Goal: Information Seeking & Learning: Find specific page/section

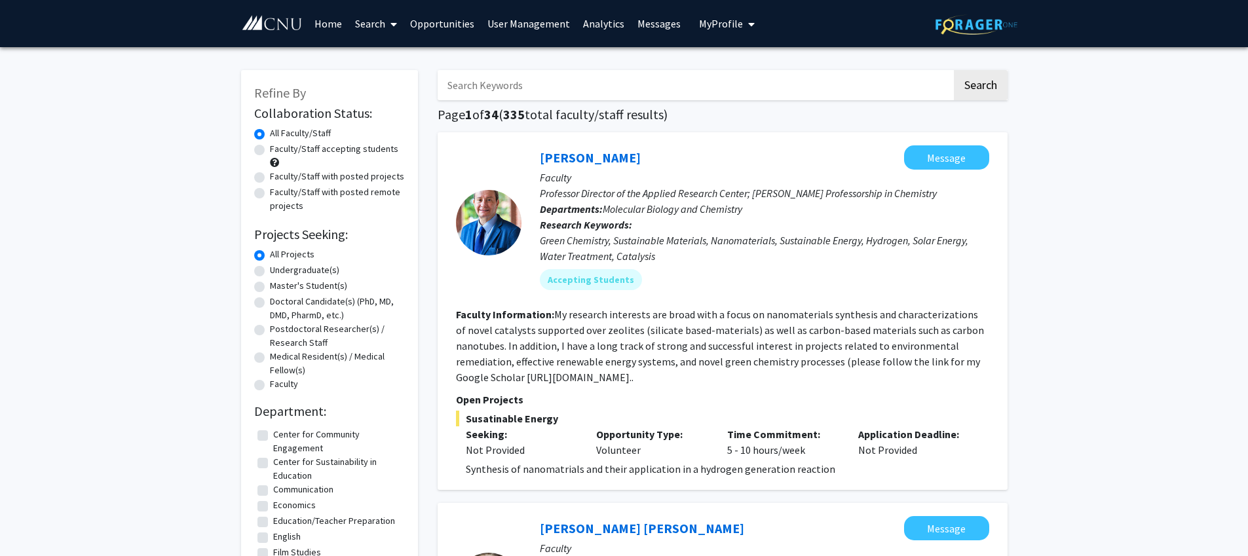
click at [360, 19] on link "Search" at bounding box center [375, 24] width 55 height 46
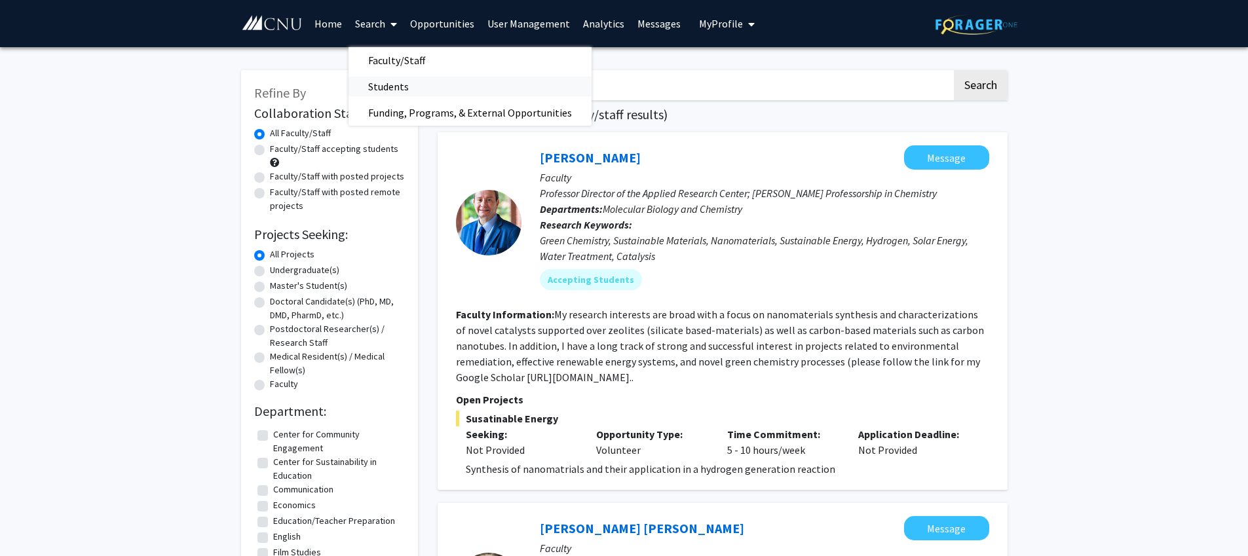
click at [382, 92] on span "Students" at bounding box center [388, 86] width 80 height 26
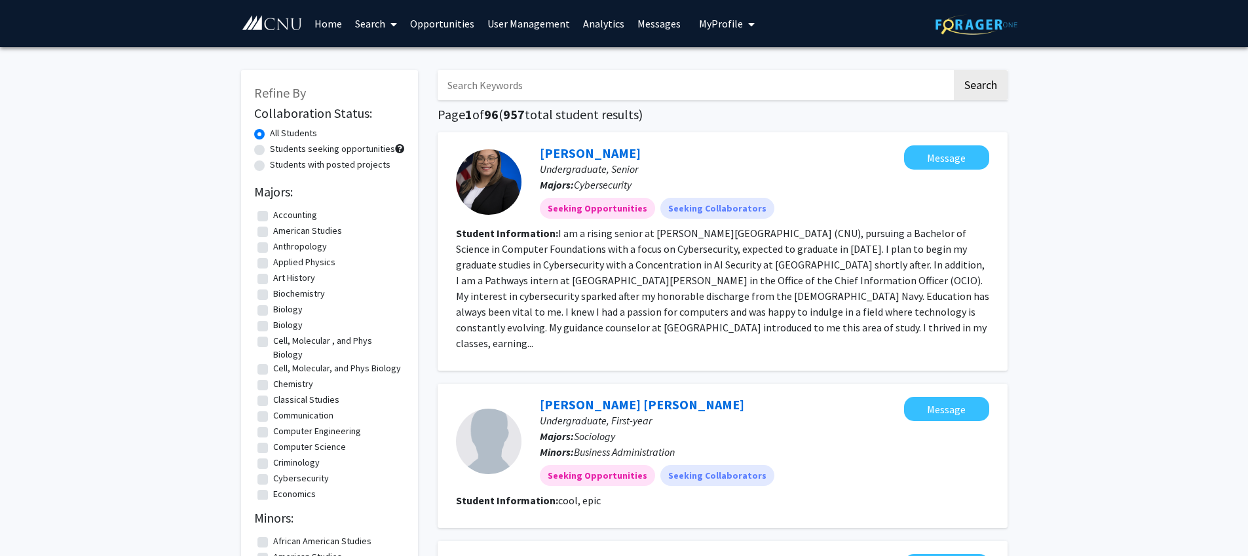
click at [478, 84] on input "Search Keywords" at bounding box center [695, 85] width 514 height 30
type input "jones"
click at [954, 70] on button "Search" at bounding box center [981, 85] width 54 height 30
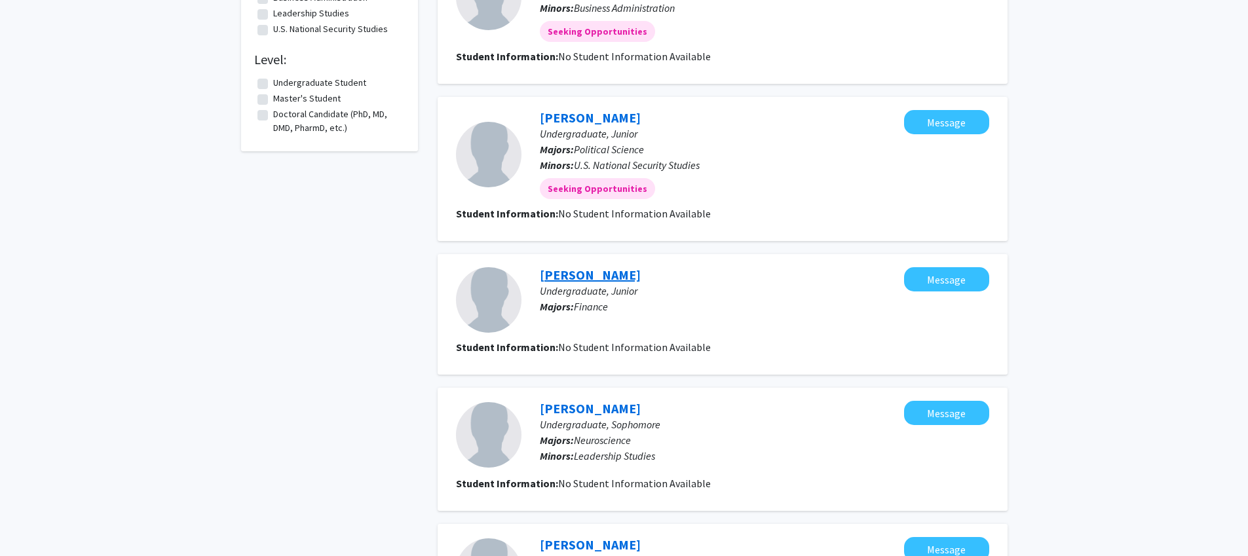
scroll to position [367, 0]
drag, startPoint x: 585, startPoint y: 119, endPoint x: 598, endPoint y: 126, distance: 15.0
click at [585, 119] on link "Paiton Jones" at bounding box center [590, 116] width 101 height 16
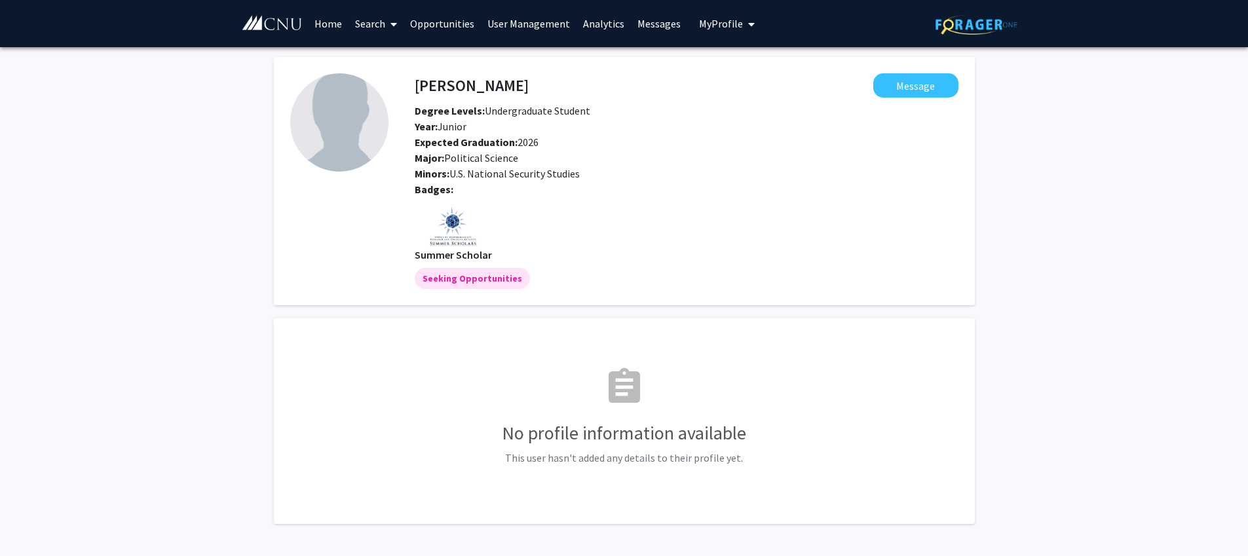
scroll to position [3, 0]
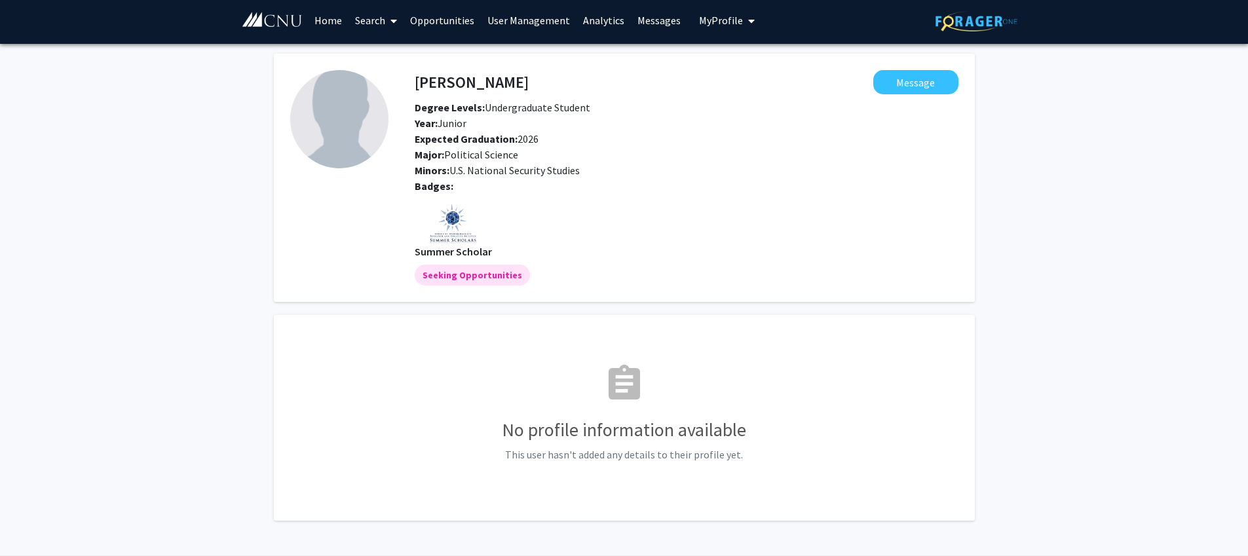
click at [382, 26] on link "Search" at bounding box center [375, 20] width 55 height 46
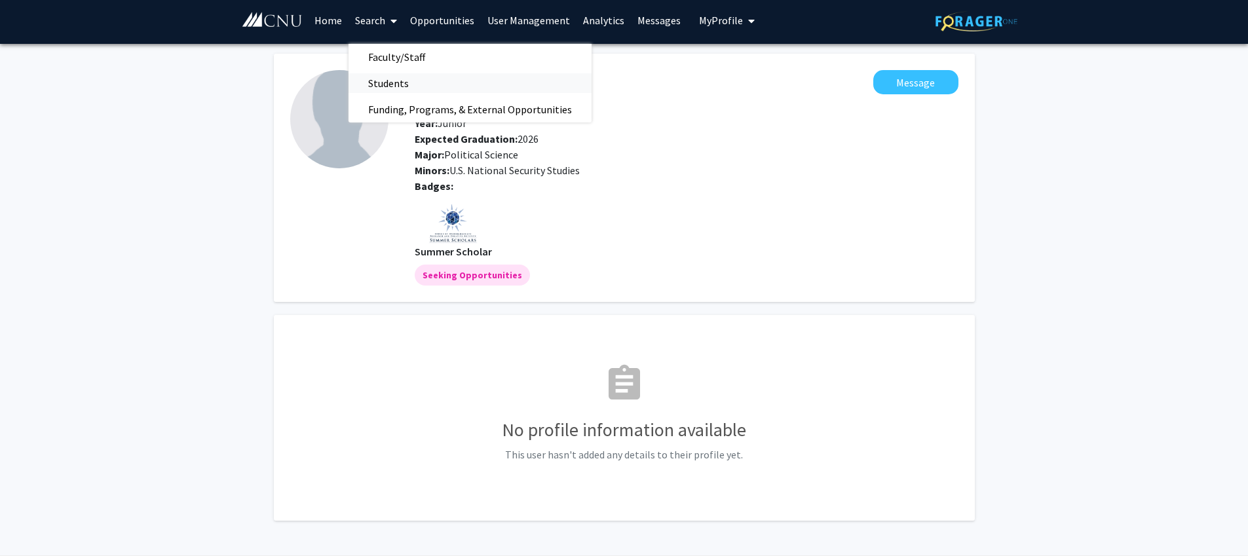
click at [378, 82] on span "Students" at bounding box center [388, 83] width 80 height 26
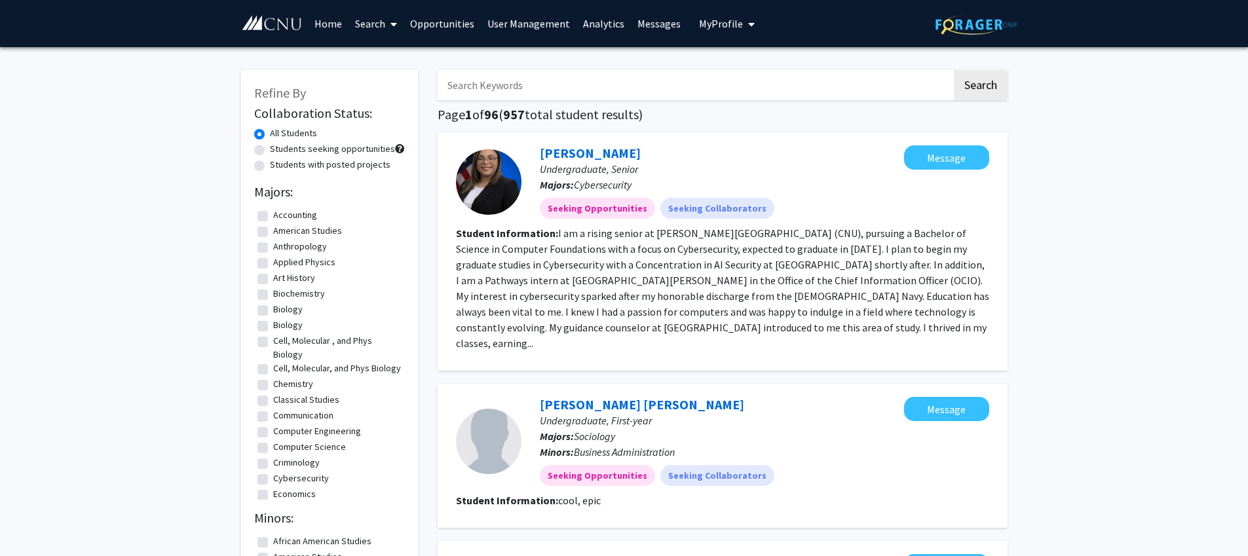
click at [510, 89] on input "Search Keywords" at bounding box center [695, 85] width 514 height 30
click at [954, 70] on button "Search" at bounding box center [981, 85] width 54 height 30
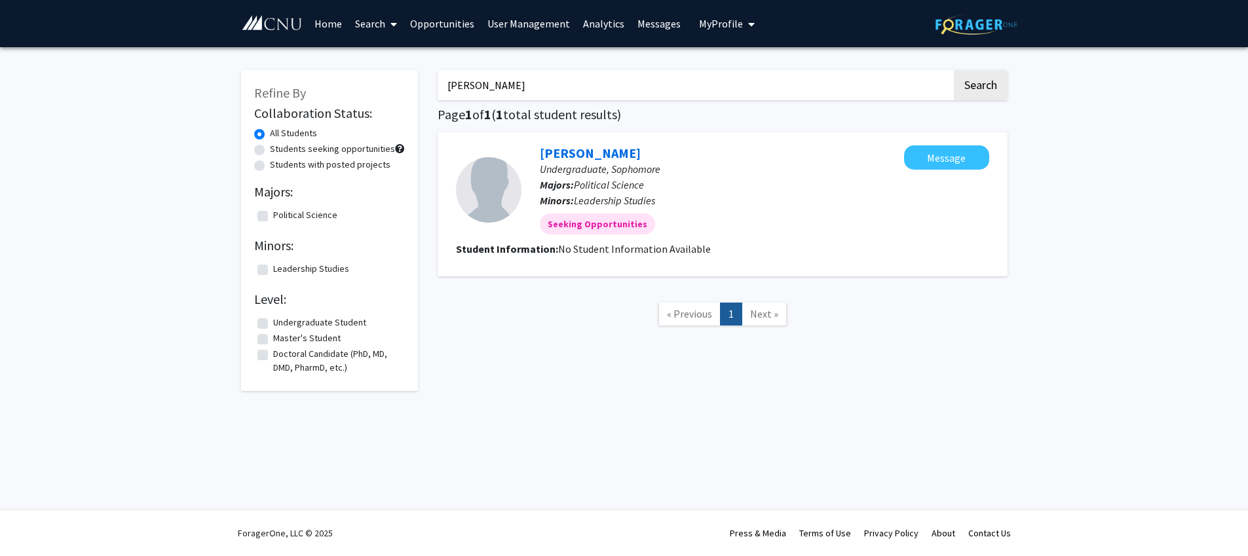
drag, startPoint x: 525, startPoint y: 91, endPoint x: 380, endPoint y: 86, distance: 145.5
click at [438, 86] on input "mckenna" at bounding box center [695, 85] width 514 height 30
click at [954, 70] on button "Search" at bounding box center [981, 85] width 54 height 30
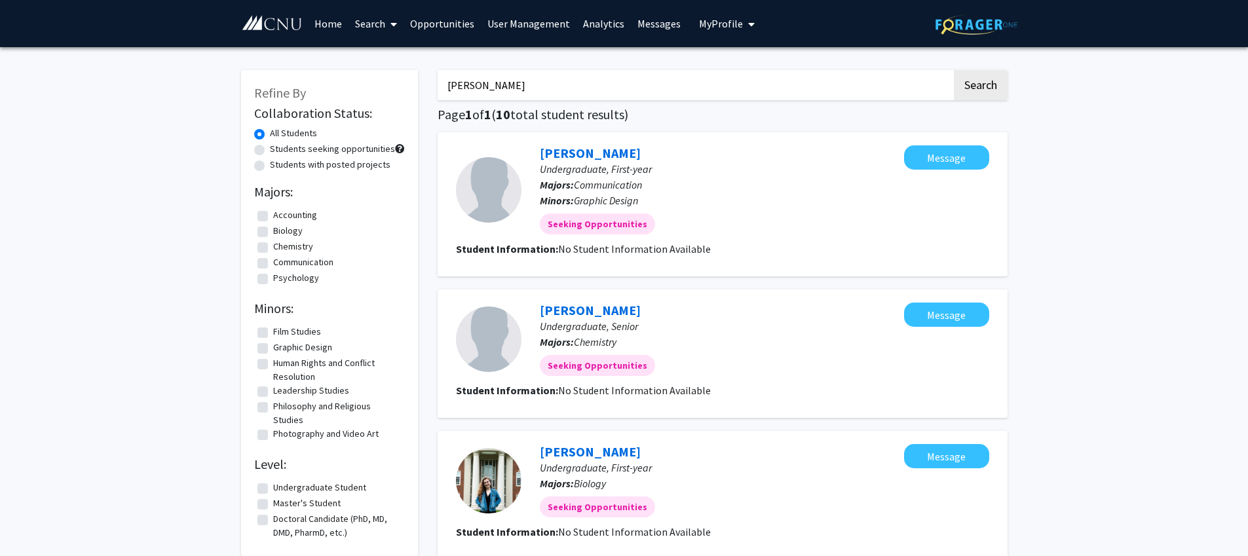
drag, startPoint x: 488, startPoint y: 88, endPoint x: 345, endPoint y: 73, distance: 144.2
click at [438, 73] on input "emily" at bounding box center [695, 85] width 514 height 30
type input "truelove"
click at [954, 70] on button "Search" at bounding box center [981, 85] width 54 height 30
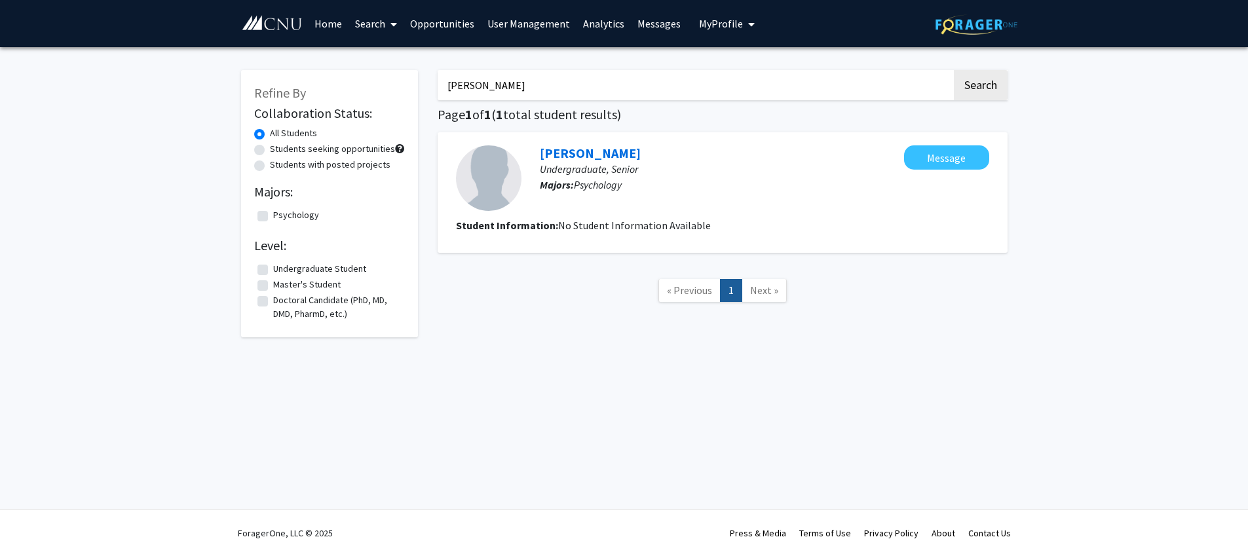
click at [565, 145] on link "Natalie Truelove" at bounding box center [590, 153] width 101 height 16
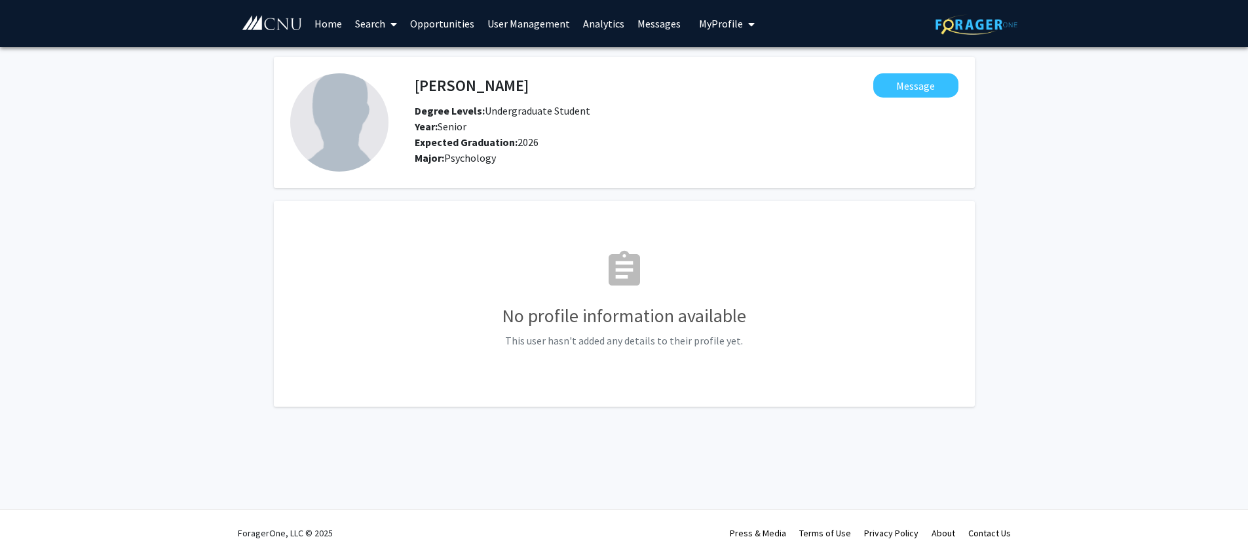
drag, startPoint x: 392, startPoint y: 24, endPoint x: 389, endPoint y: 33, distance: 9.7
click at [392, 24] on icon at bounding box center [393, 24] width 7 height 10
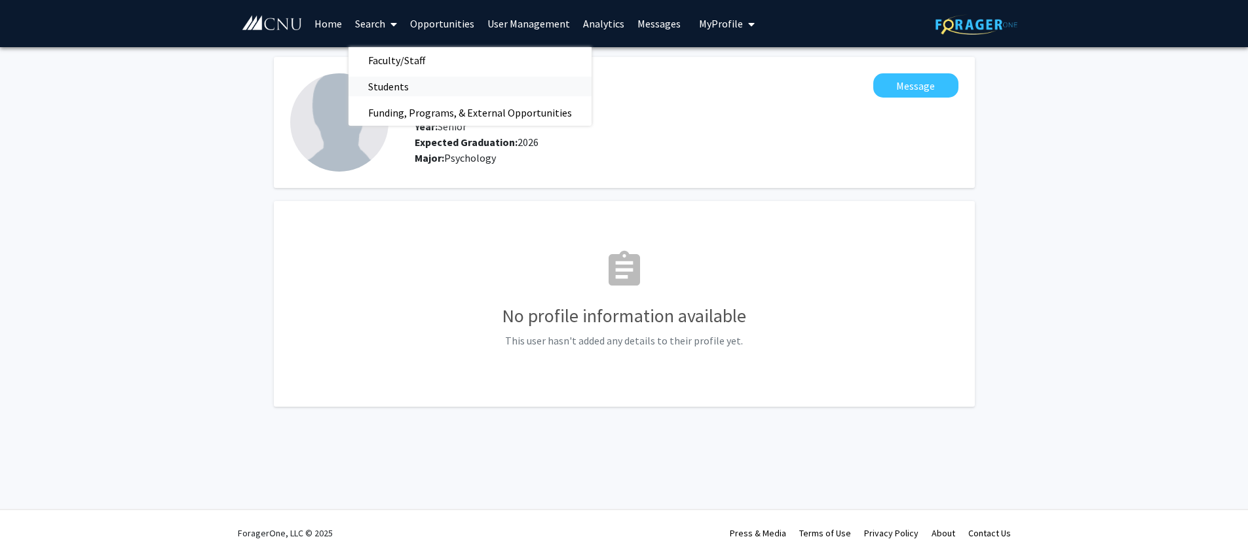
click at [398, 84] on span "Students" at bounding box center [388, 86] width 80 height 26
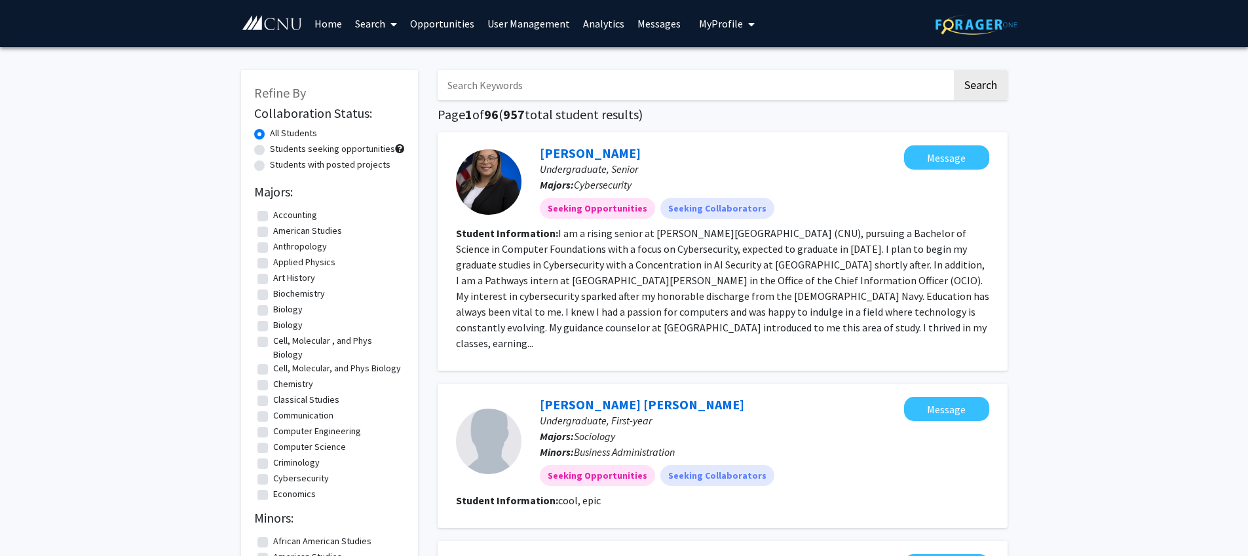
click at [512, 80] on input "Search Keywords" at bounding box center [695, 85] width 514 height 30
type input "tucker"
click at [954, 70] on button "Search" at bounding box center [981, 85] width 54 height 30
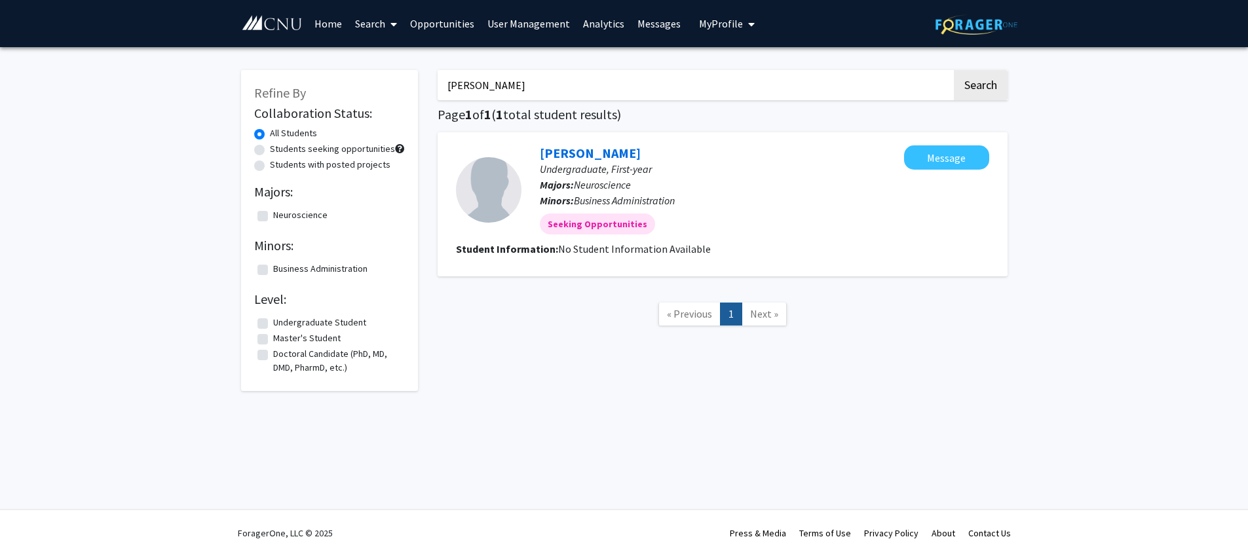
click at [574, 159] on link "[PERSON_NAME]" at bounding box center [590, 153] width 101 height 16
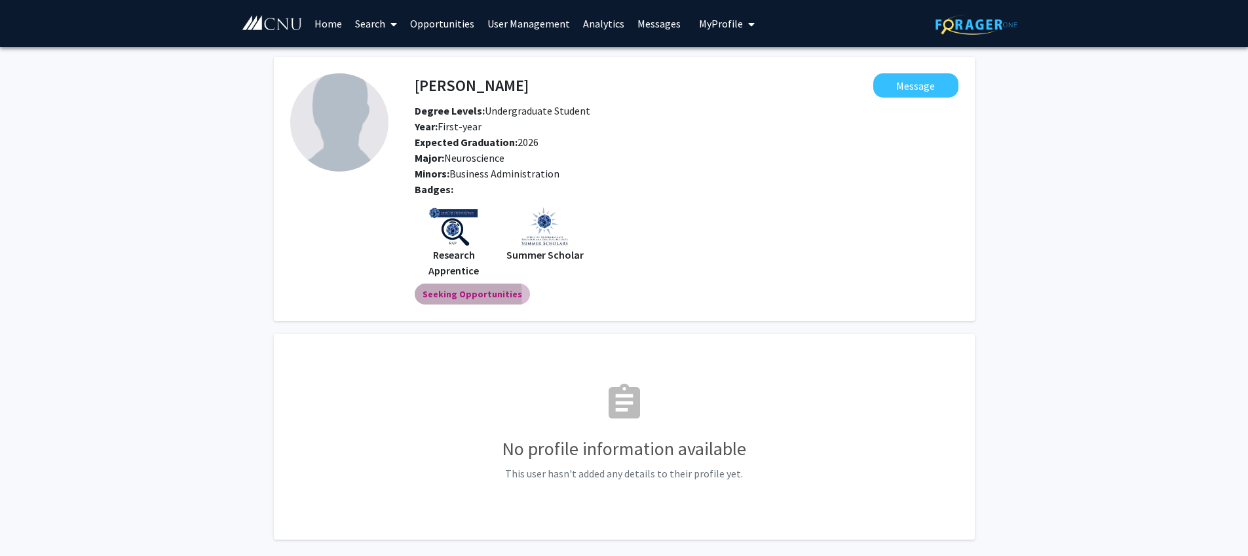
click at [462, 295] on mat-chip "Seeking Opportunities" at bounding box center [472, 294] width 115 height 21
click at [400, 28] on link "Search" at bounding box center [375, 24] width 55 height 46
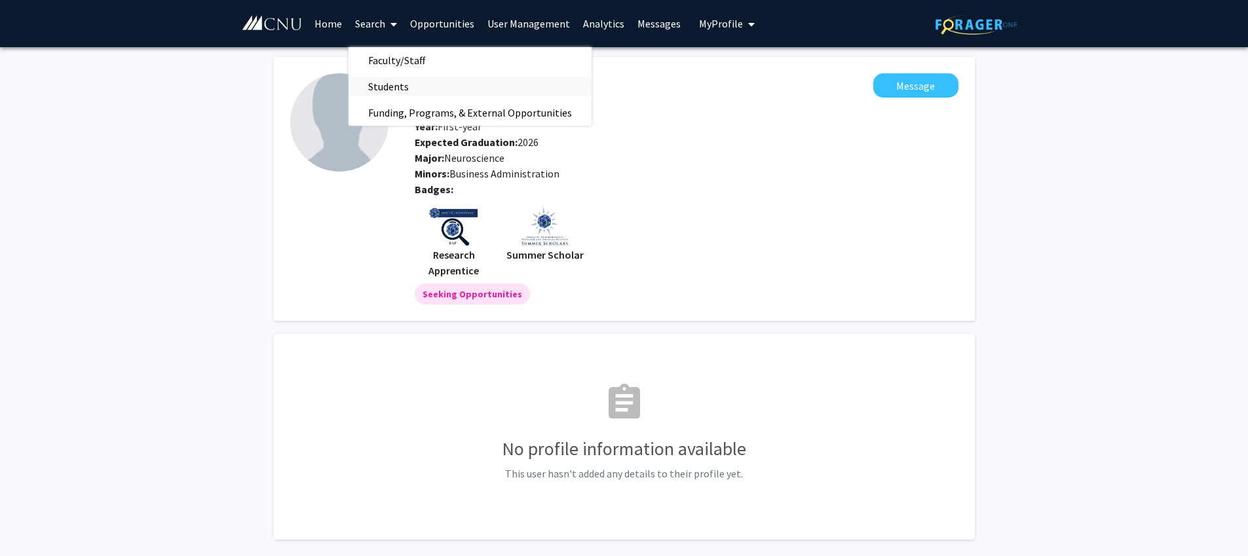
click at [386, 88] on span "Students" at bounding box center [388, 86] width 80 height 26
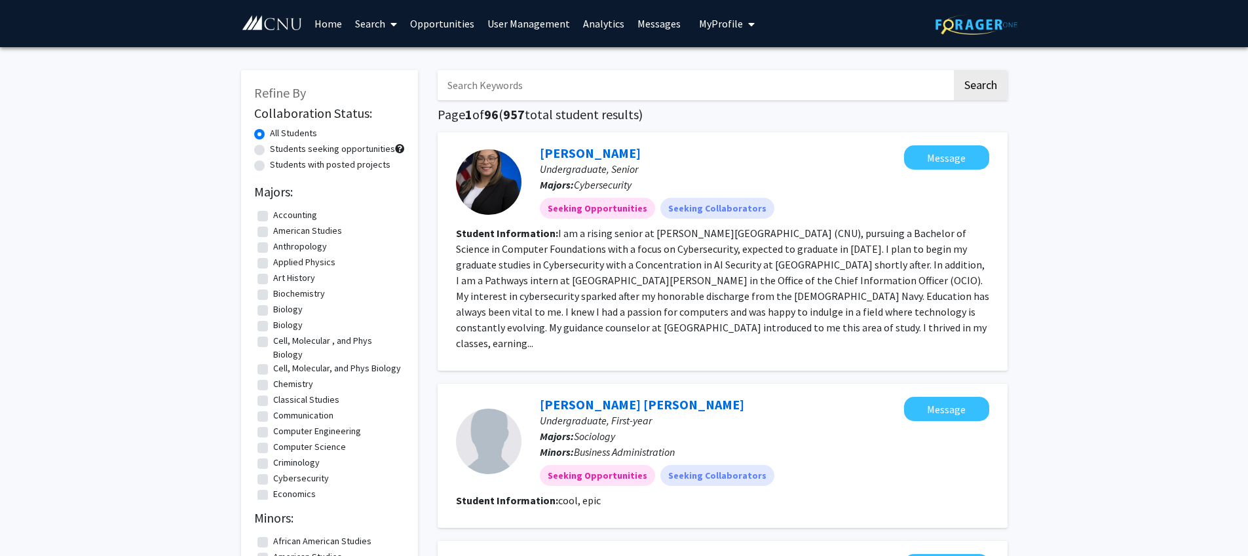
click at [485, 84] on input "Search Keywords" at bounding box center [695, 85] width 514 height 30
type input "fishel"
click at [954, 70] on button "Search" at bounding box center [981, 85] width 54 height 30
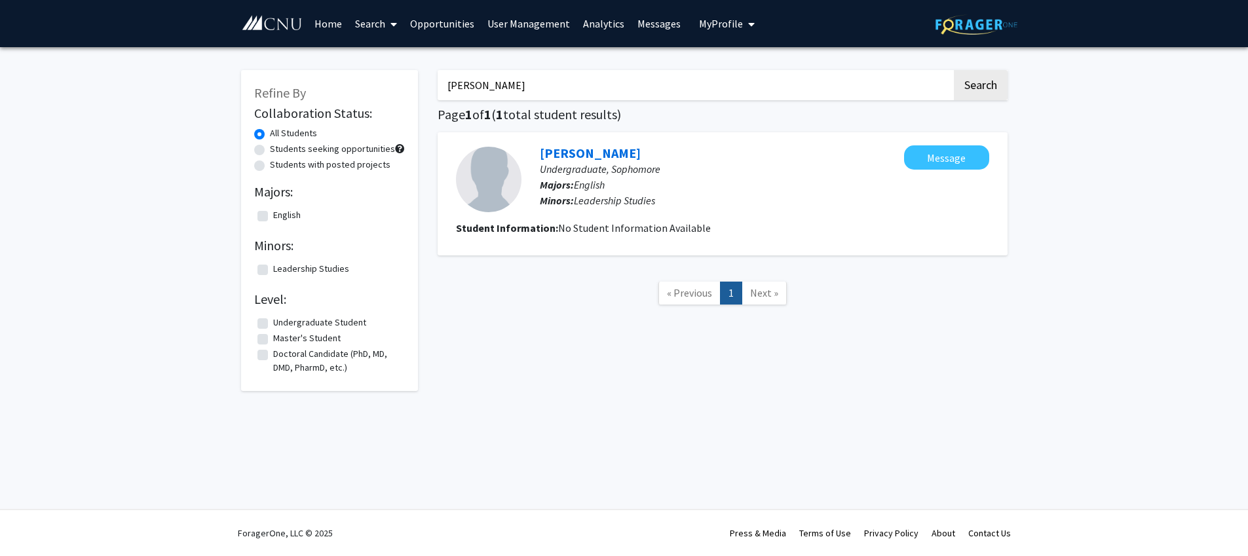
click at [569, 149] on link "Tristan Fishel" at bounding box center [590, 153] width 101 height 16
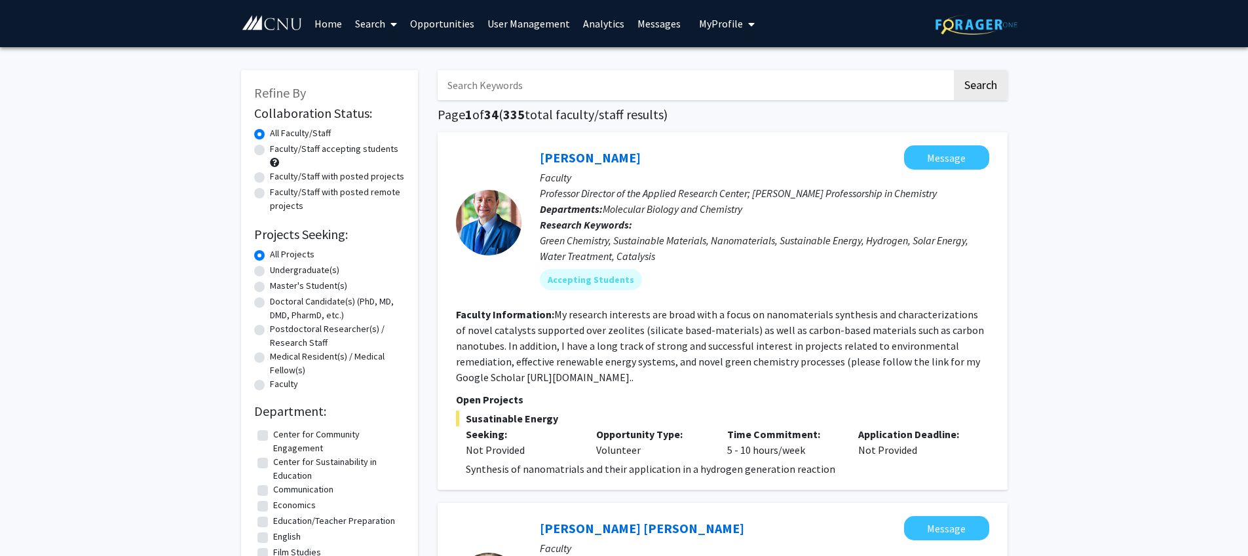
click at [321, 24] on link "Home" at bounding box center [328, 24] width 41 height 46
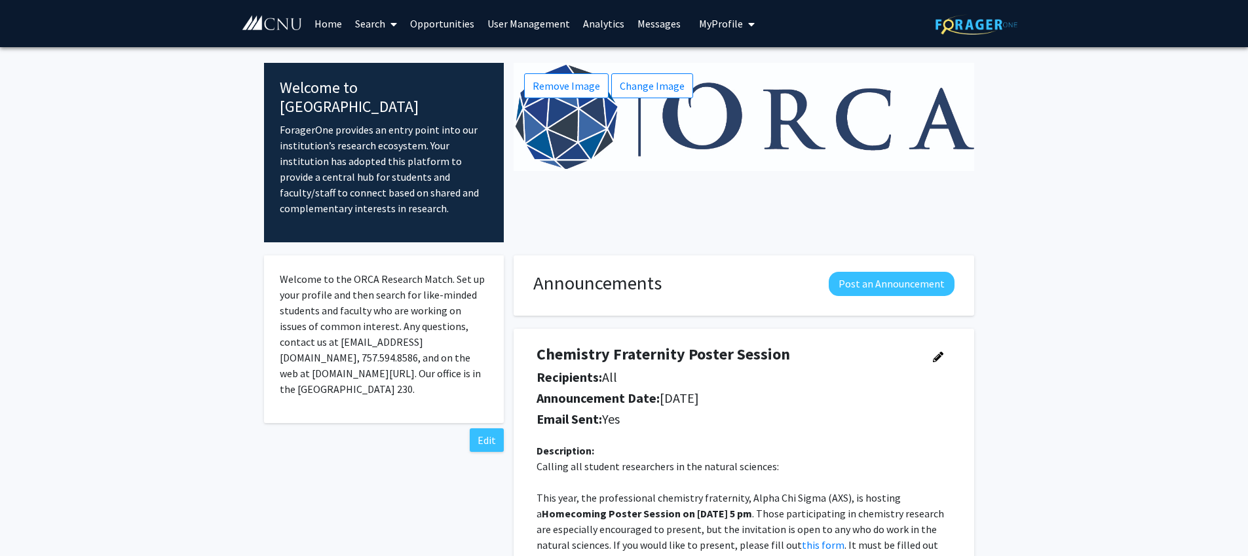
scroll to position [1, 0]
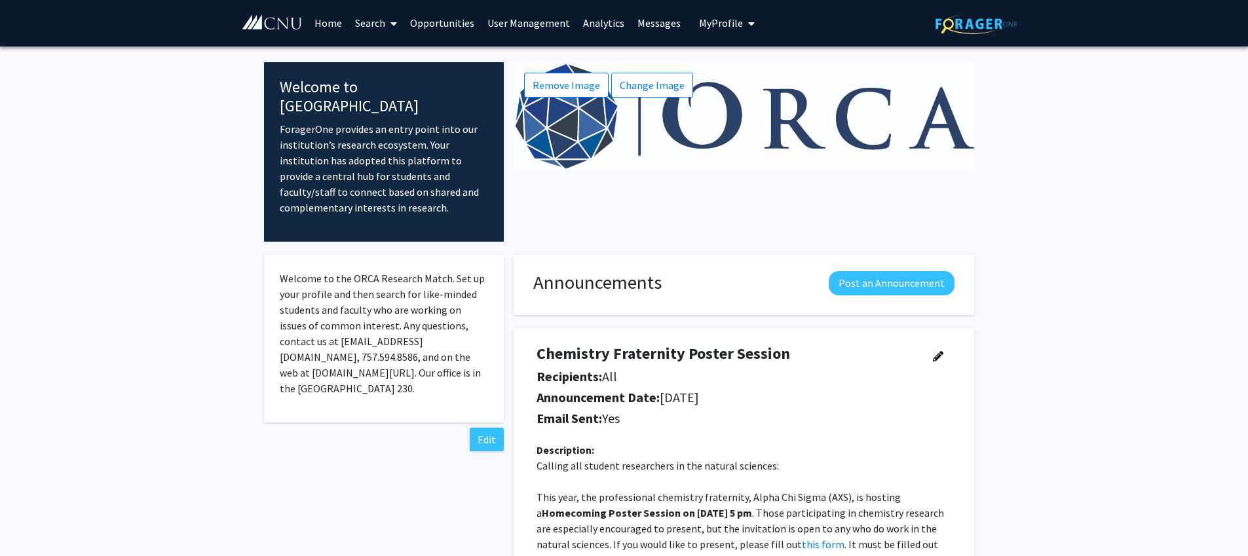
click at [604, 28] on link "Analytics" at bounding box center [603, 23] width 54 height 46
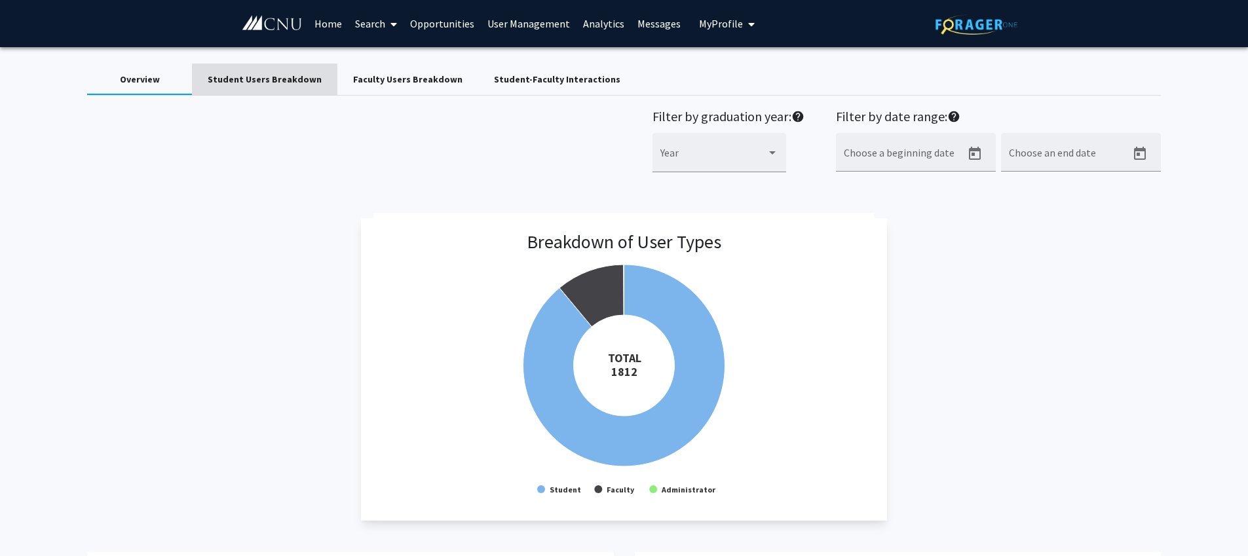
click at [277, 83] on div "Student Users Breakdown" at bounding box center [265, 80] width 114 height 14
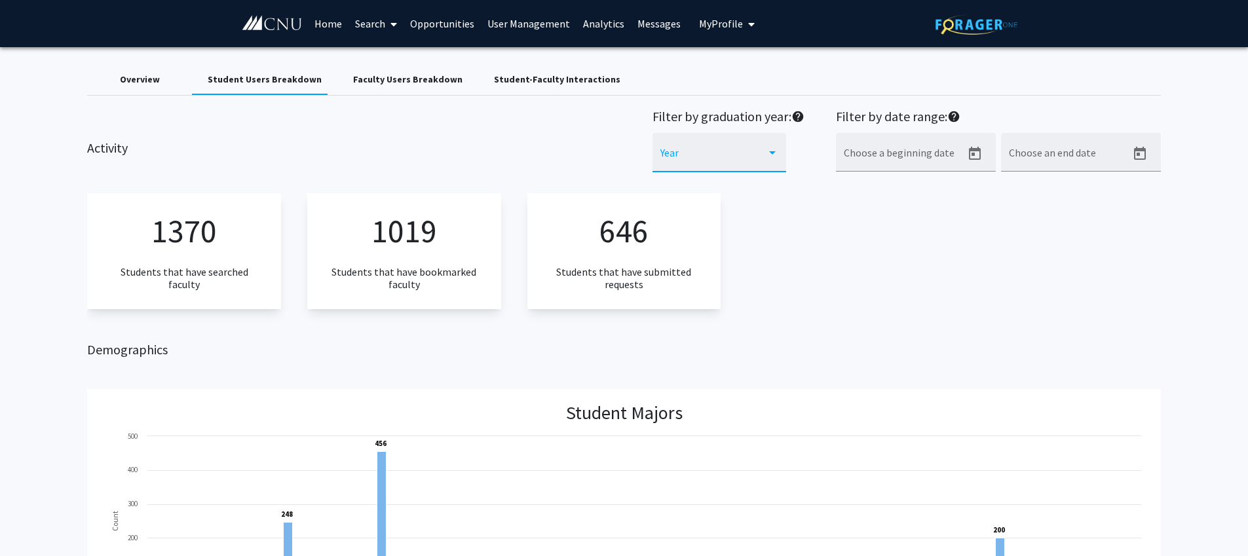
click at [738, 155] on span at bounding box center [713, 158] width 106 height 12
drag, startPoint x: 261, startPoint y: 113, endPoint x: 179, endPoint y: 84, distance: 87.0
click at [259, 111] on div at bounding box center [624, 278] width 1248 height 556
click at [145, 81] on div "Overview" at bounding box center [140, 80] width 40 height 14
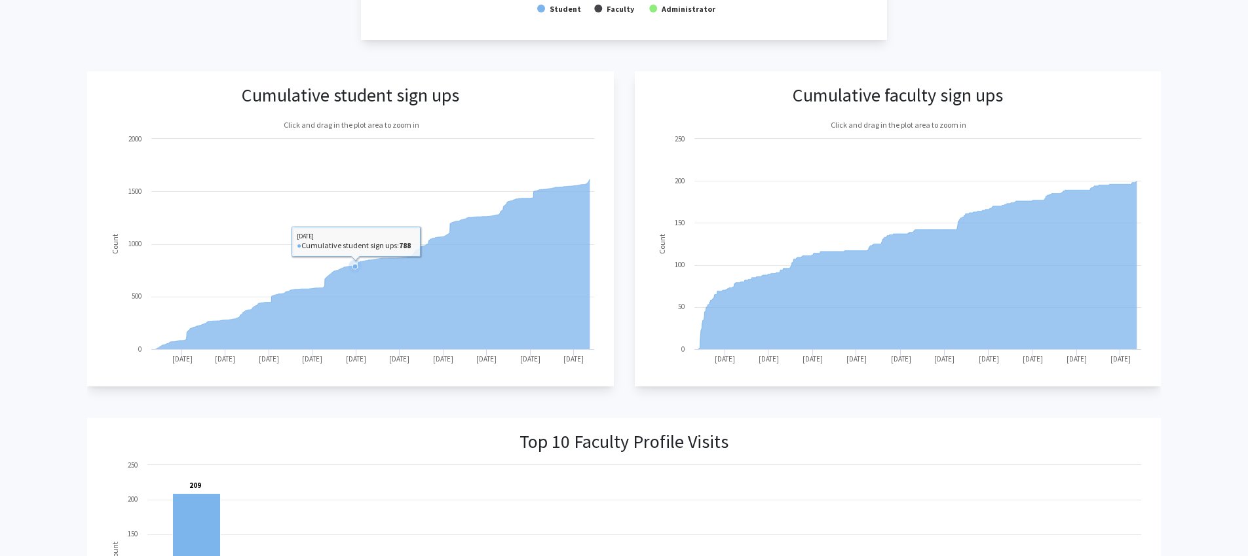
scroll to position [493, 0]
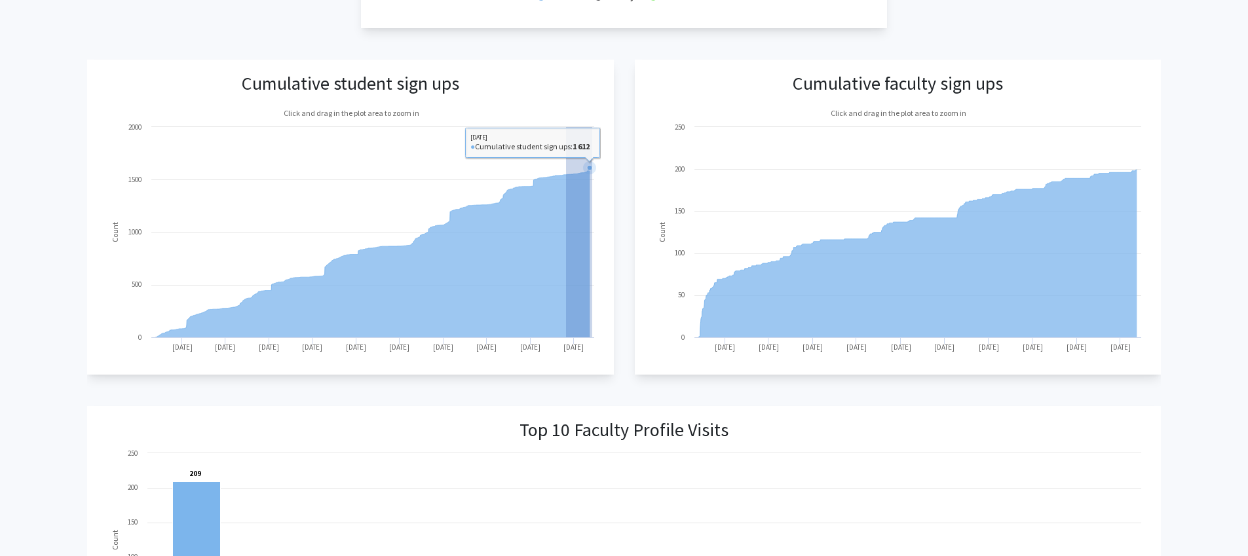
drag, startPoint x: 566, startPoint y: 176, endPoint x: 592, endPoint y: 172, distance: 26.4
click at [592, 172] on g at bounding box center [589, 167] width 13 height 13
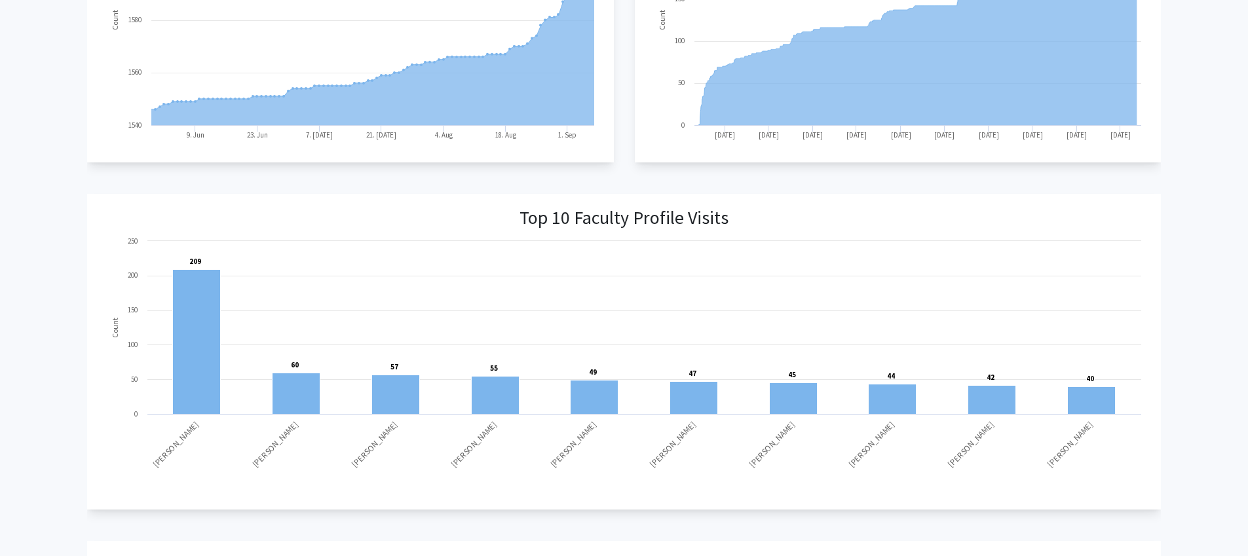
scroll to position [779, 0]
